Goal: Register for event/course: Register for event/course

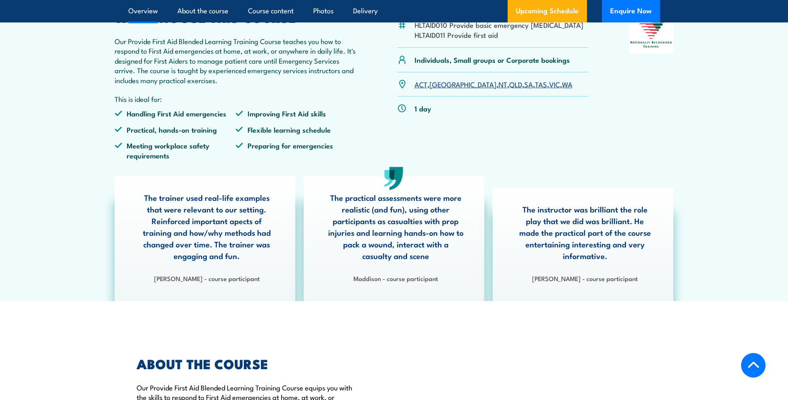
scroll to position [291, 0]
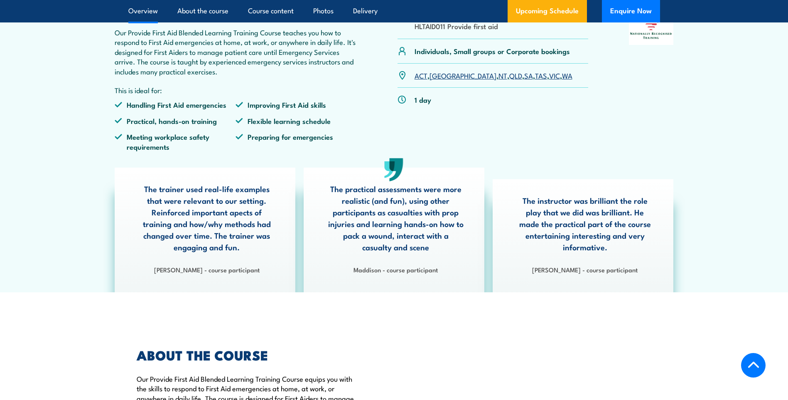
click at [562, 80] on link "WA" at bounding box center [567, 75] width 10 height 10
